Goal: Task Accomplishment & Management: Use online tool/utility

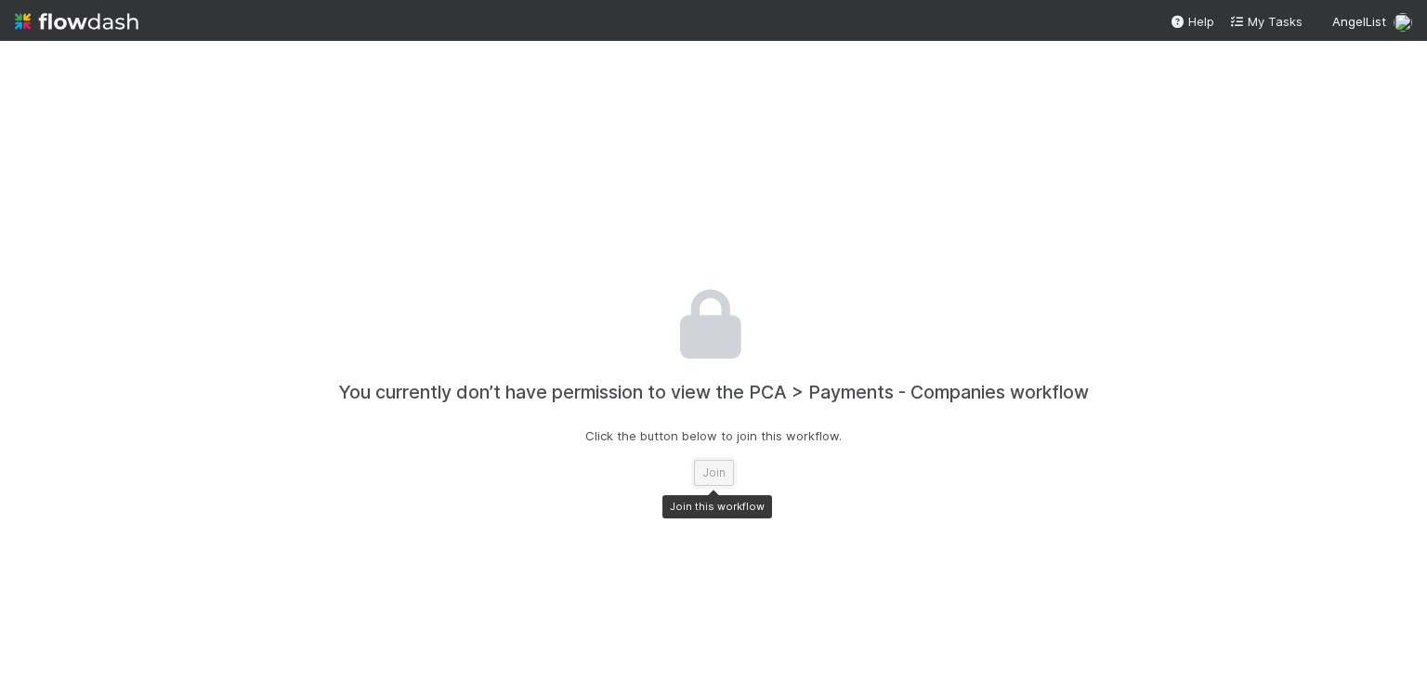
click at [707, 475] on button "Join" at bounding box center [714, 473] width 40 height 26
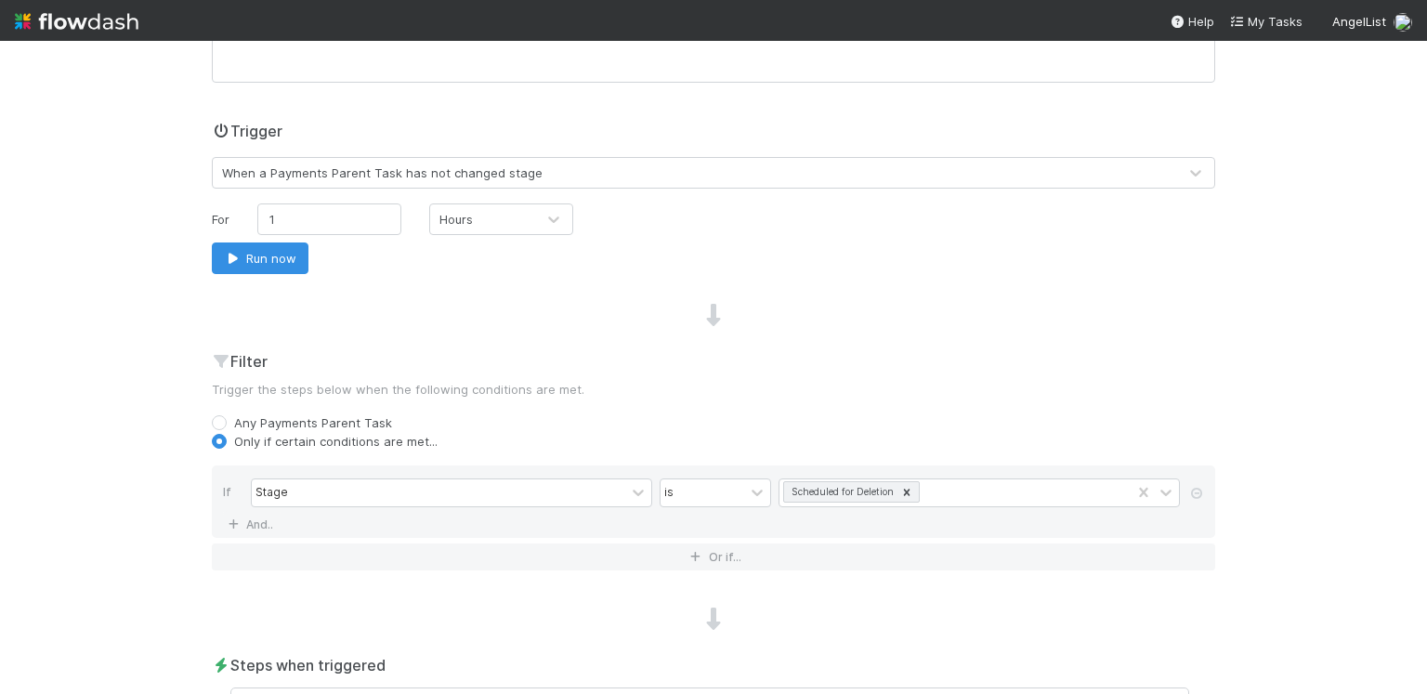
scroll to position [375, 0]
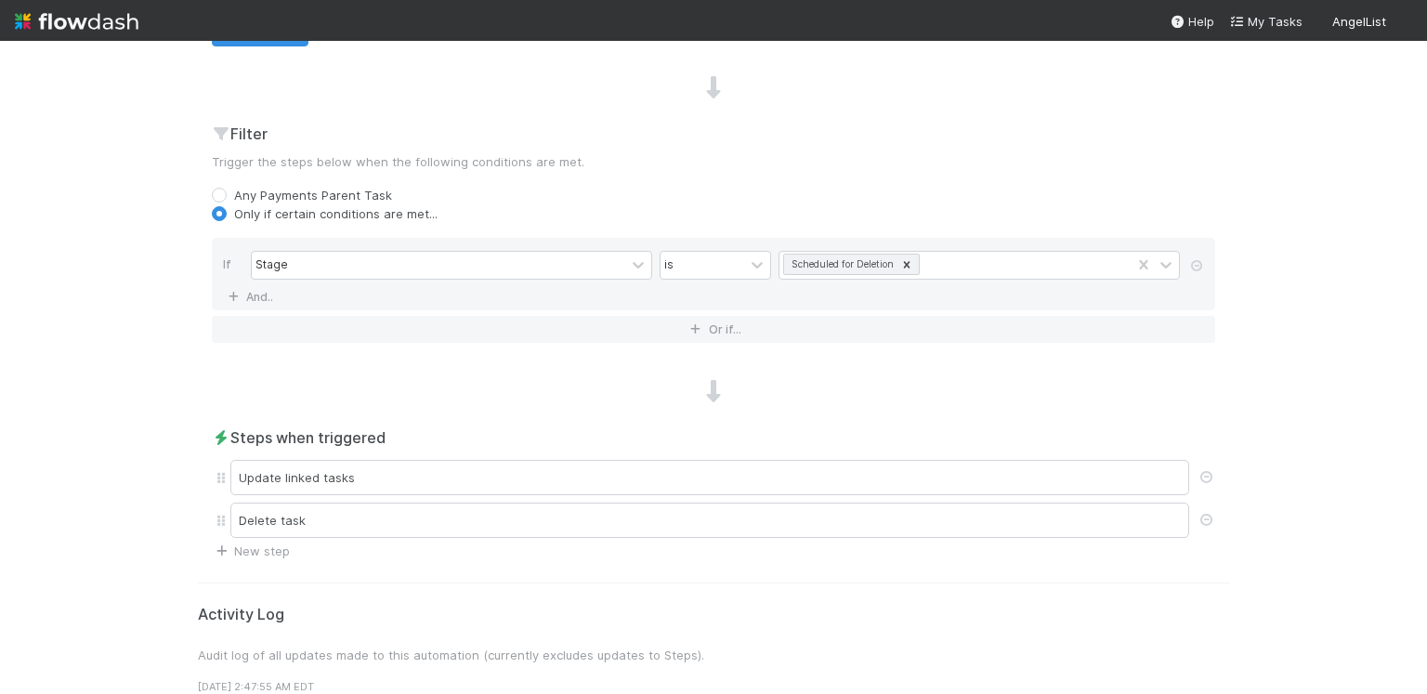
scroll to position [666, 0]
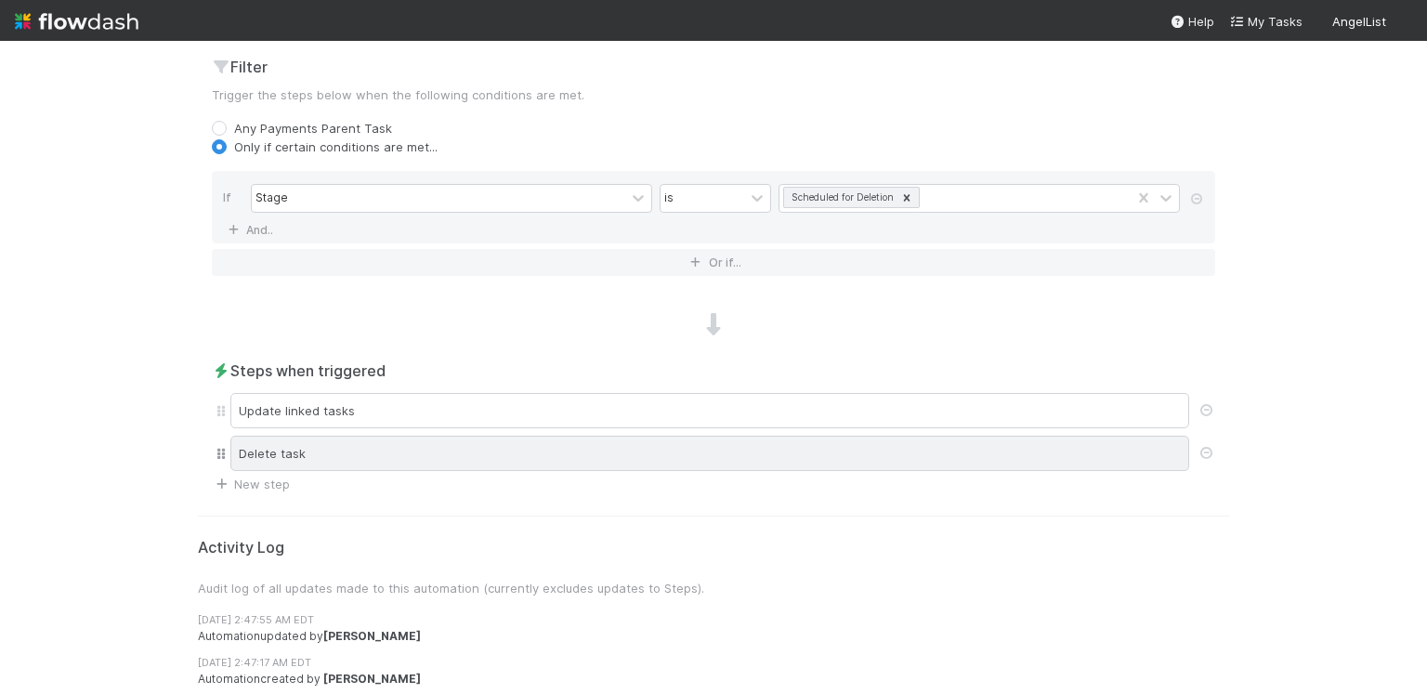
click at [676, 452] on div "Delete task" at bounding box center [709, 453] width 959 height 35
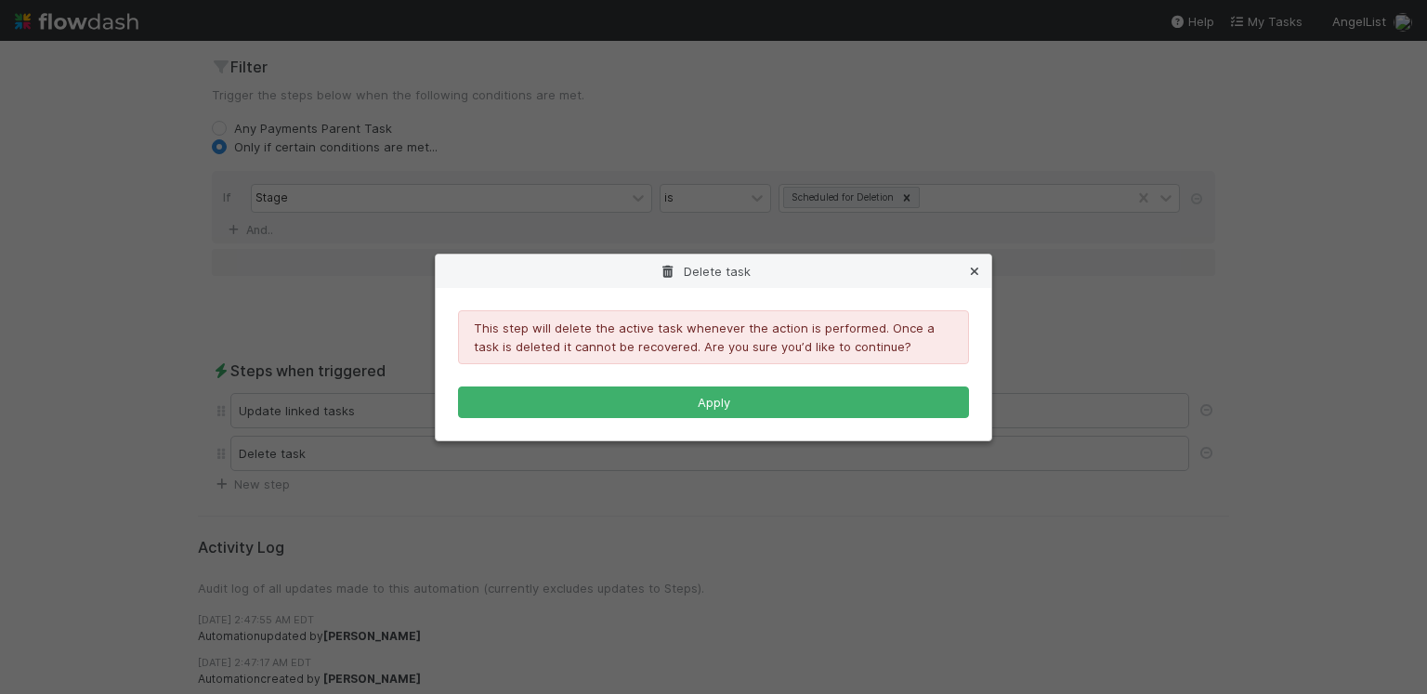
click at [975, 268] on icon at bounding box center [974, 272] width 19 height 12
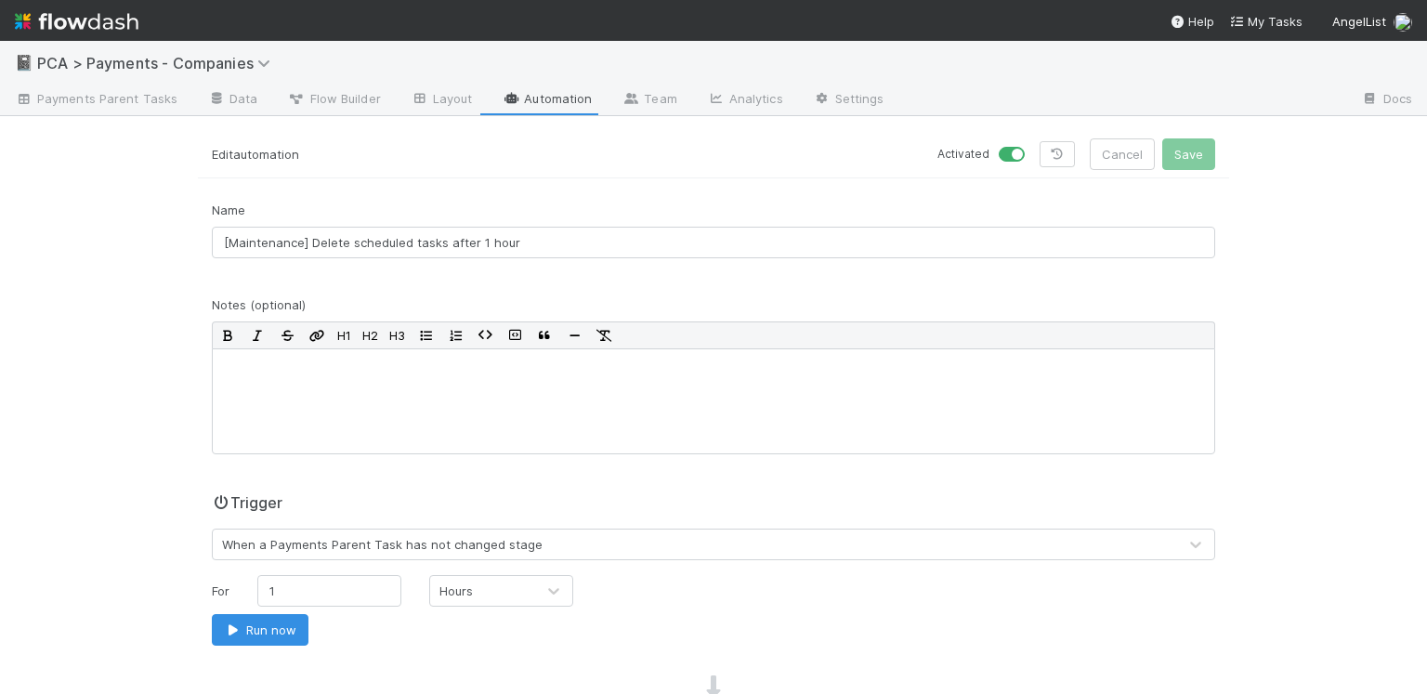
scroll to position [0, 0]
